Goal: Go to known website: Access a specific website the user already knows

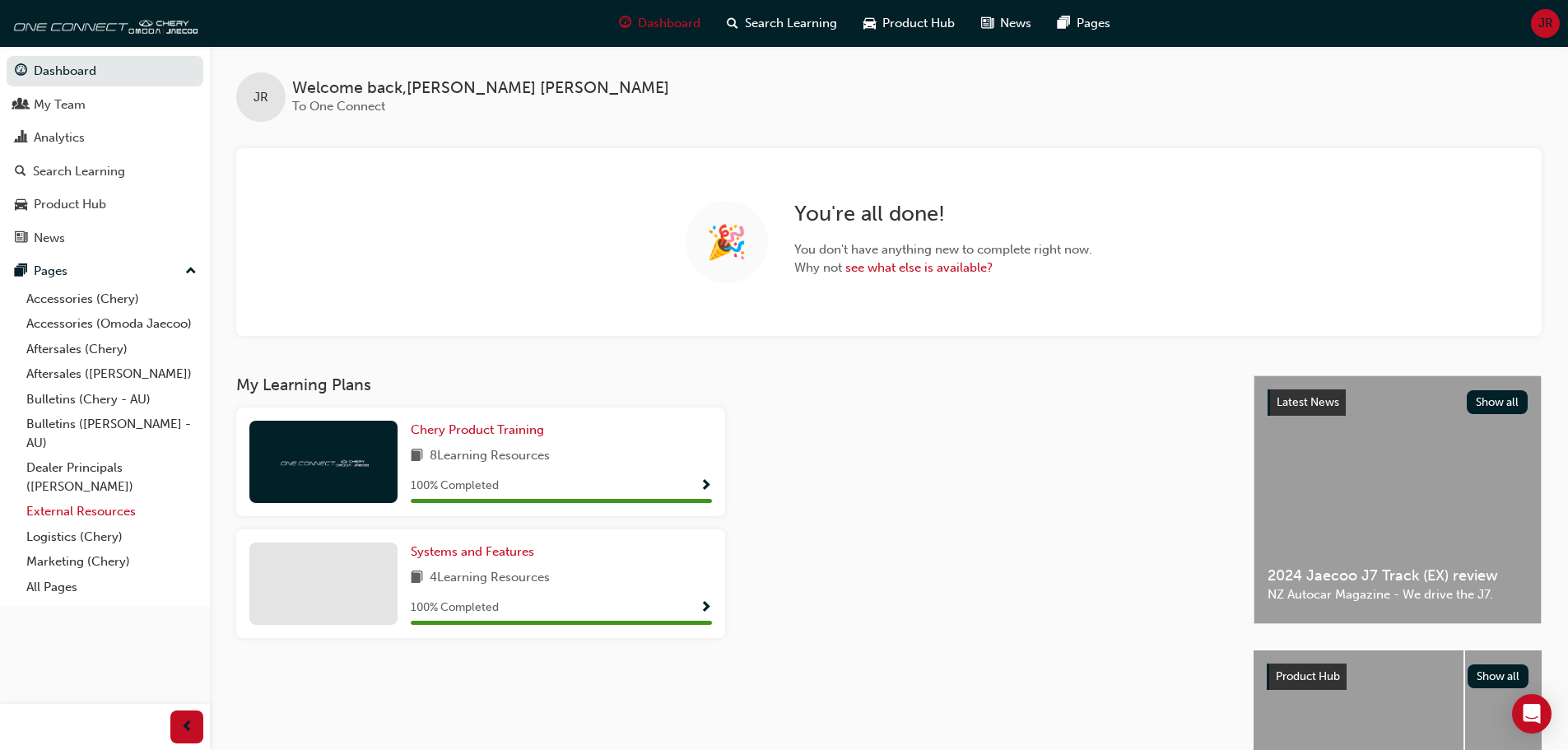
click at [77, 506] on link "External Resources" at bounding box center [112, 512] width 183 height 26
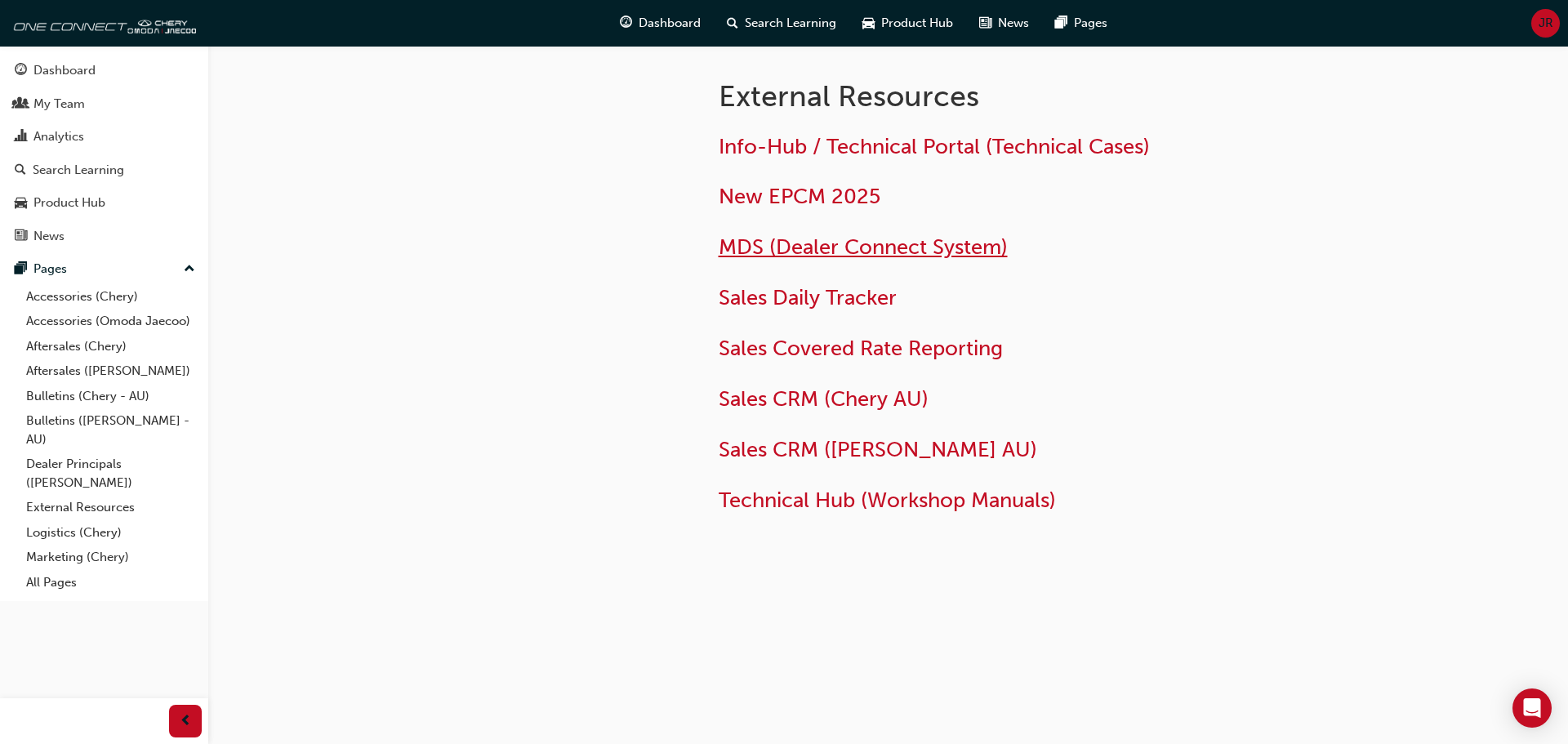
click at [831, 239] on span "MDS (Dealer Connect System)" at bounding box center [863, 247] width 289 height 25
